Goal: Navigation & Orientation: Understand site structure

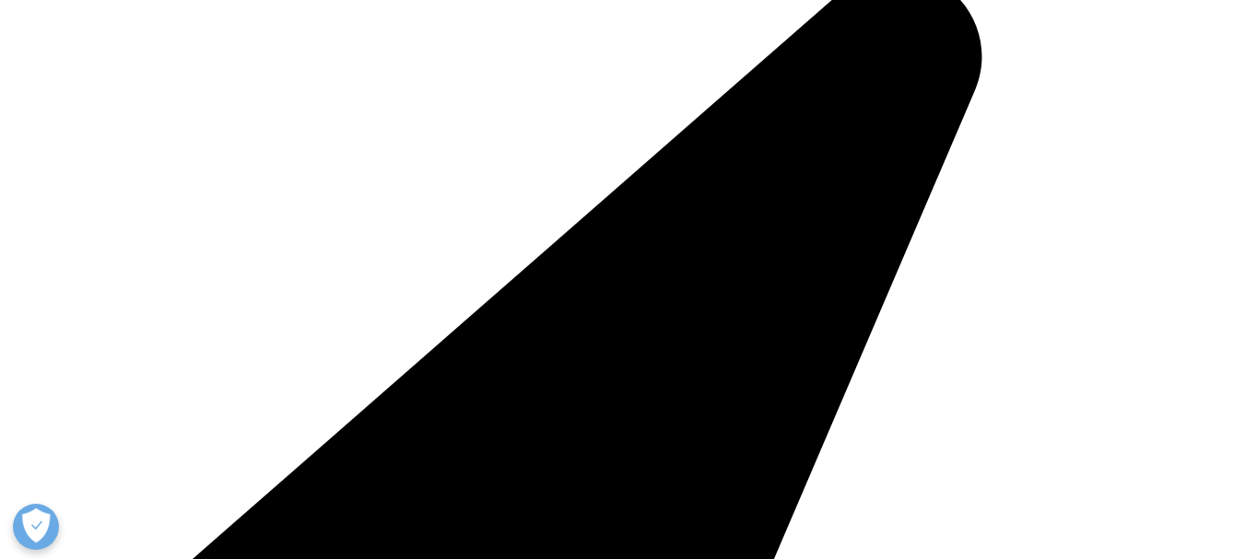
scroll to position [1567, 0]
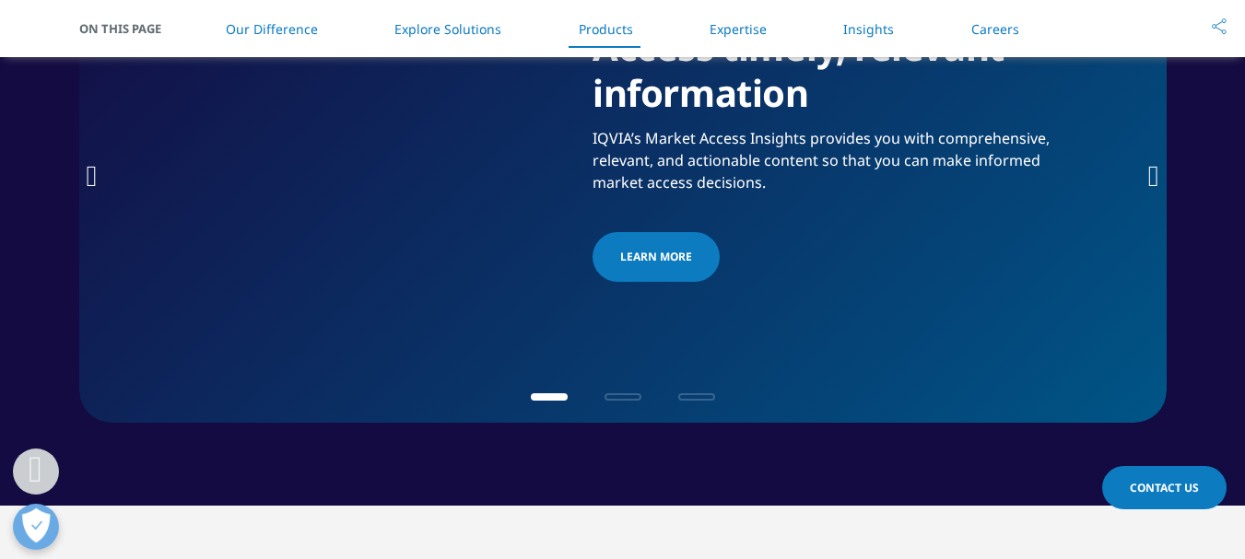
scroll to position [3178, 0]
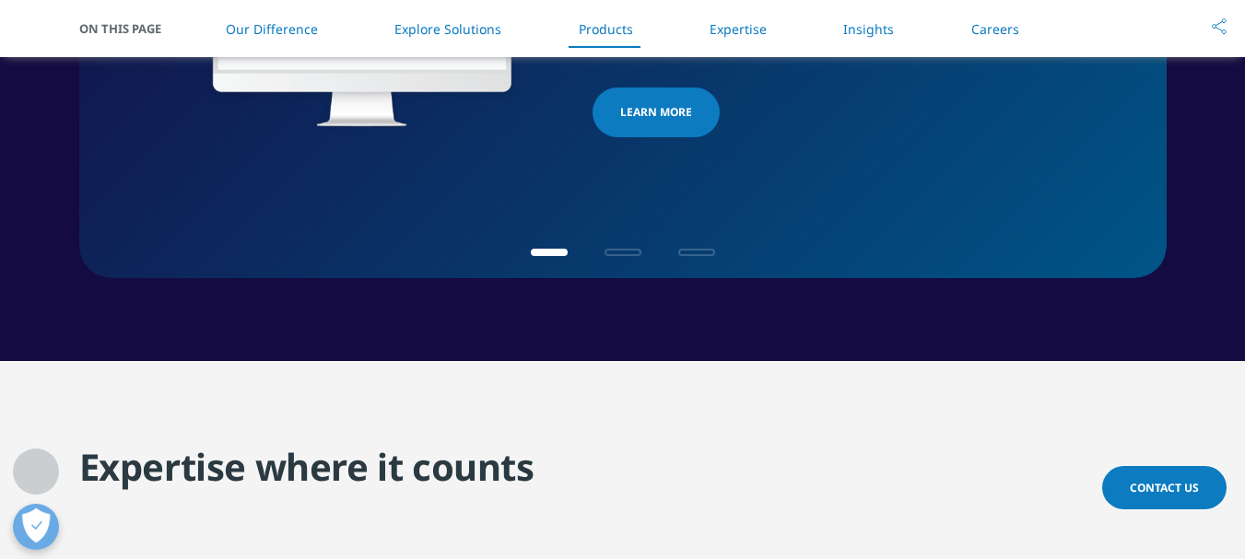
click at [469, 16] on li "Explore Solutions" at bounding box center [448, 29] width 144 height 54
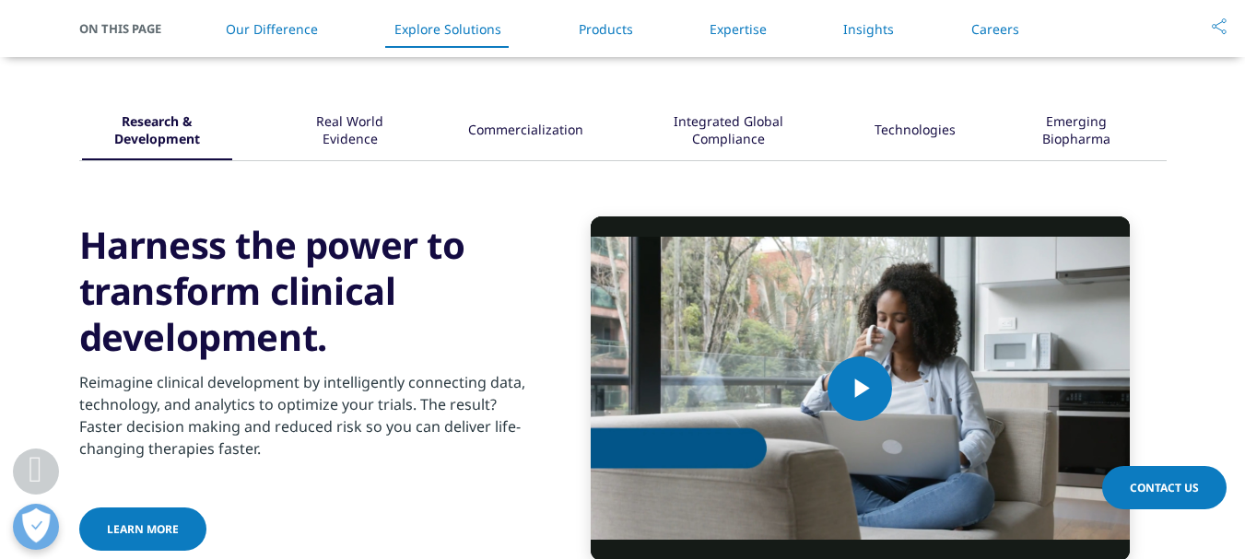
click at [725, 30] on link "Expertise" at bounding box center [738, 29] width 57 height 18
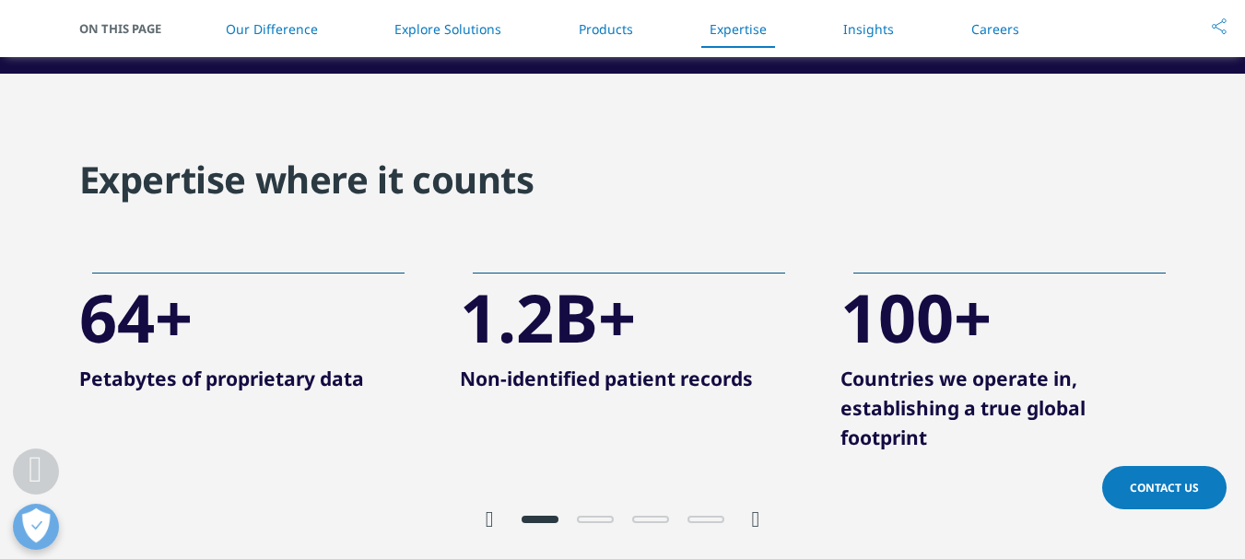
scroll to position [3482, 0]
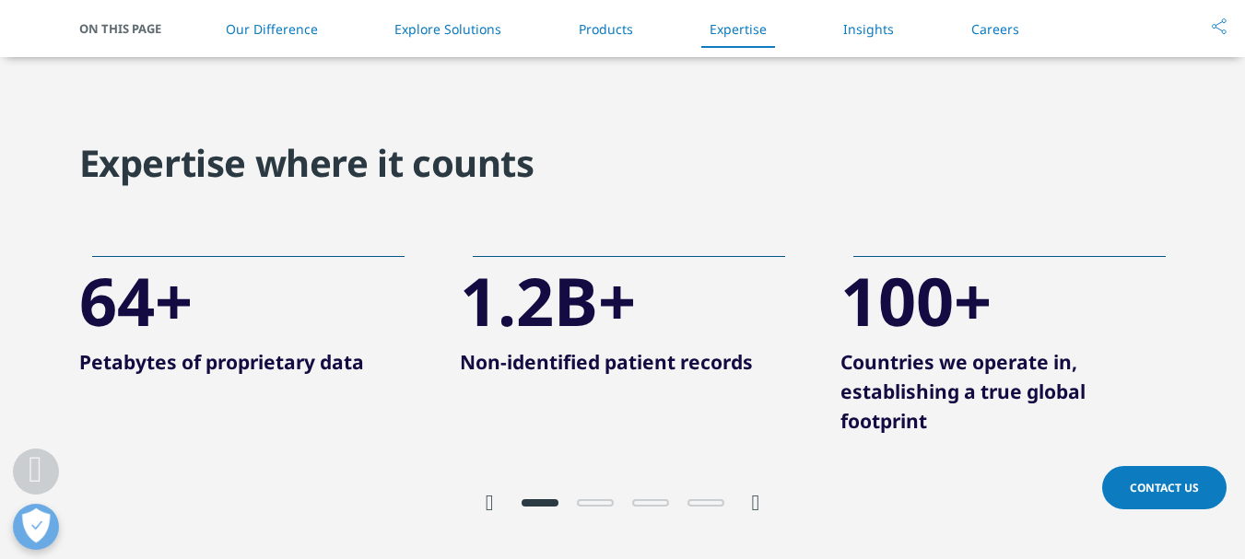
click at [230, 31] on link "Our Difference" at bounding box center [272, 29] width 92 height 18
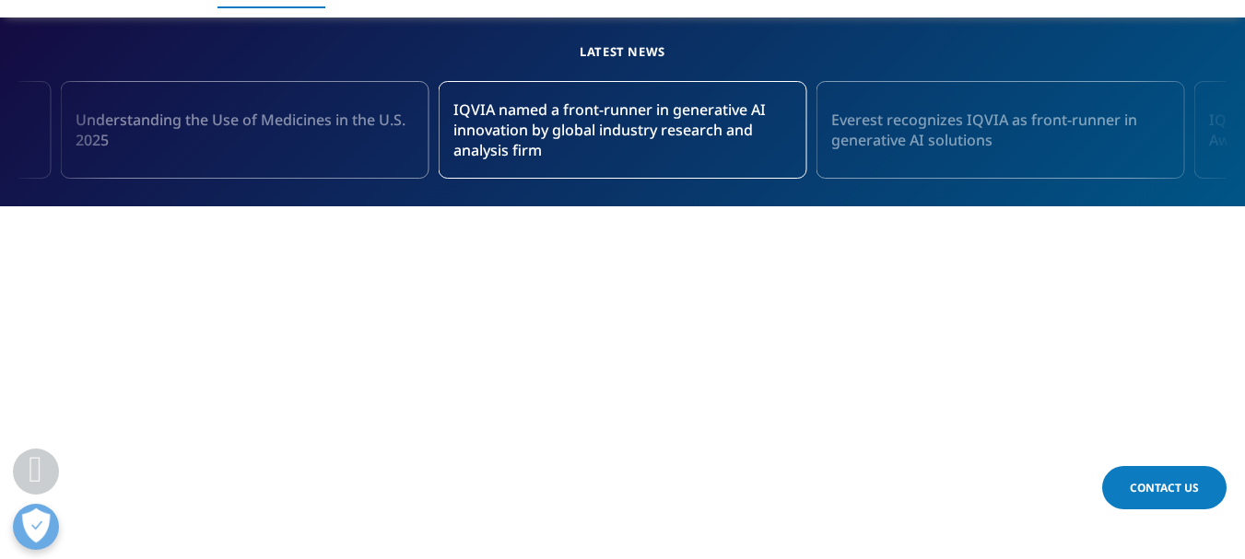
scroll to position [593, 0]
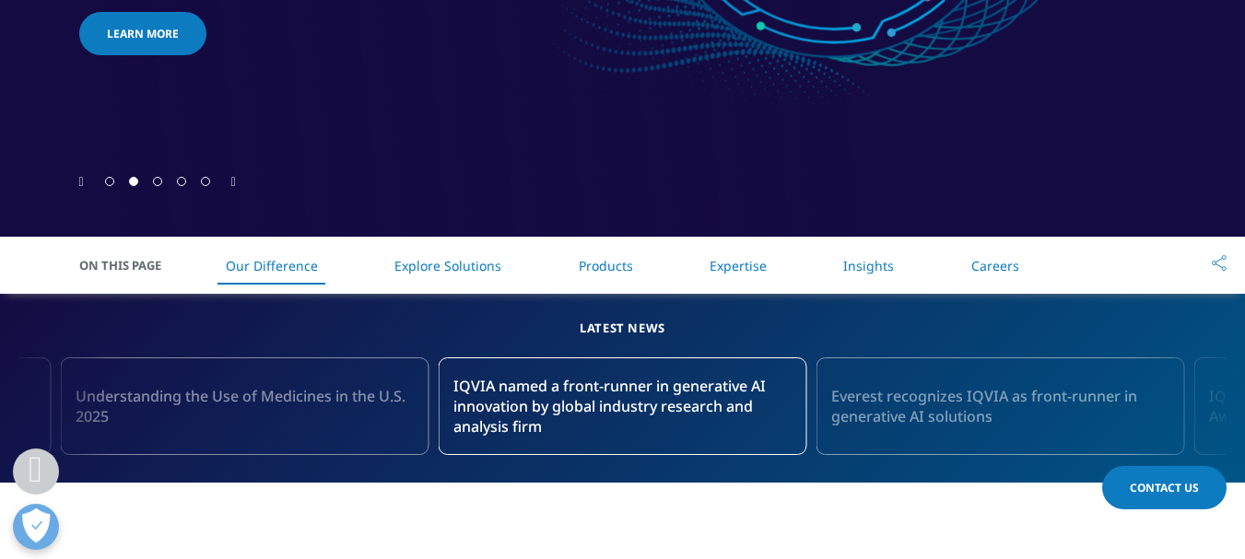
click at [98, 266] on span "On This Page" at bounding box center [129, 265] width 101 height 18
click at [424, 253] on li "Explore Solutions" at bounding box center [448, 266] width 144 height 54
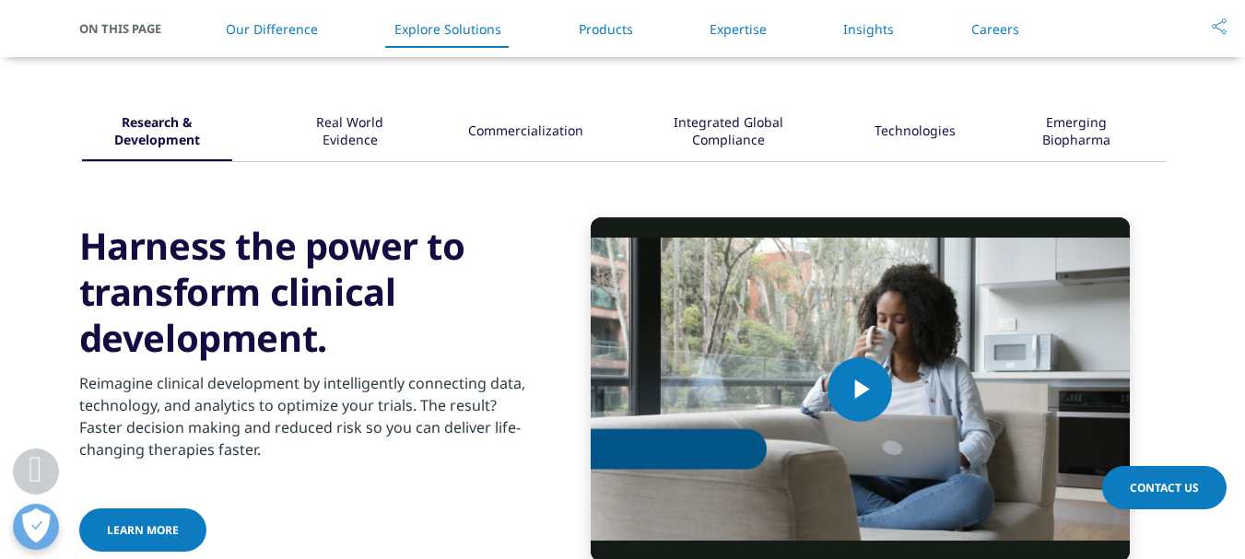
scroll to position [2260, 0]
